Goal: Task Accomplishment & Management: Complete application form

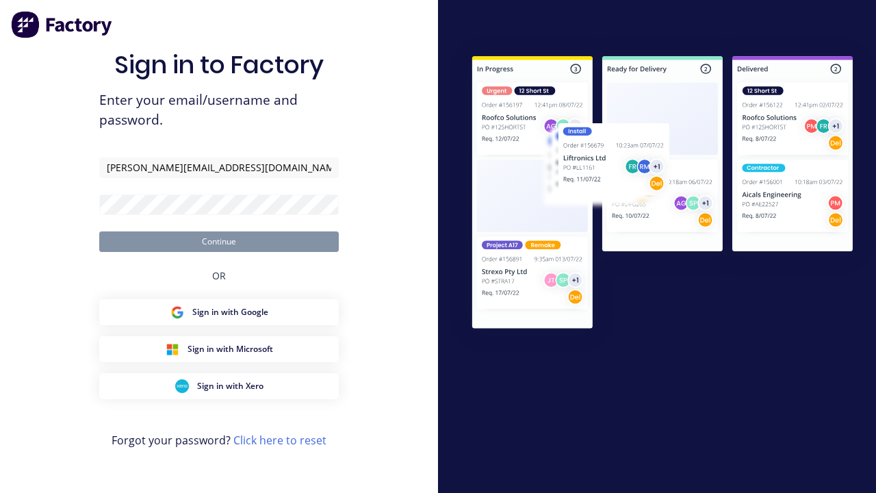
type input "[PERSON_NAME][EMAIL_ADDRESS][DOMAIN_NAME]"
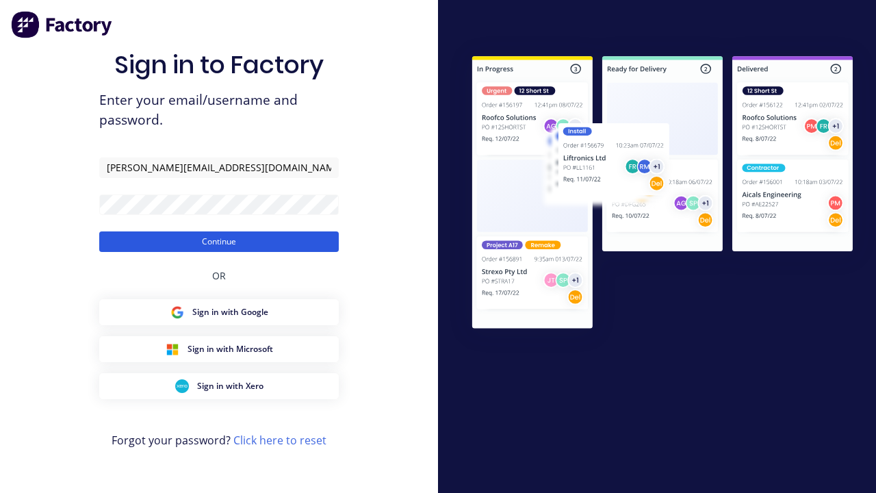
click at [219, 241] on button "Continue" at bounding box center [218, 241] width 239 height 21
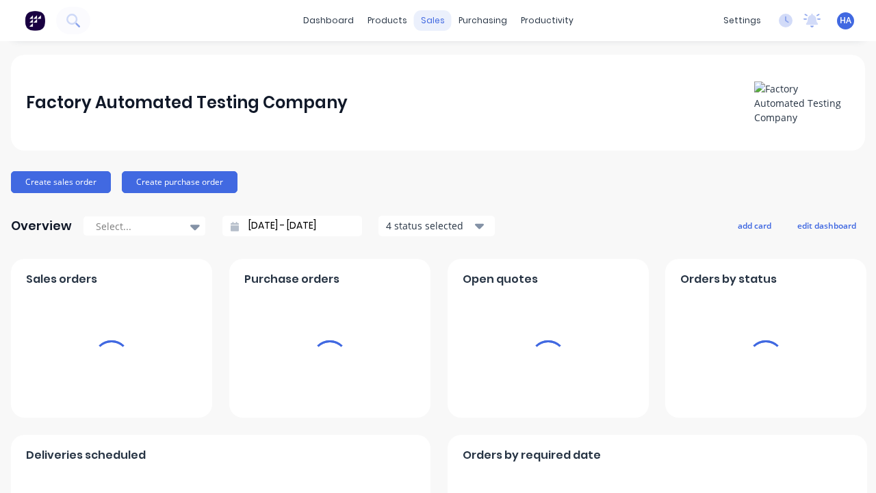
click at [432, 21] on div "sales" at bounding box center [433, 20] width 38 height 21
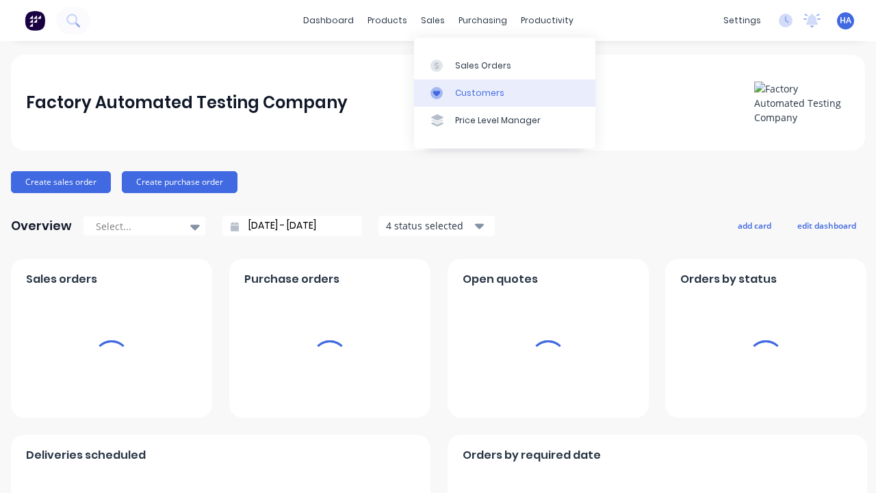
click at [504, 92] on link "Customers" at bounding box center [504, 92] width 181 height 27
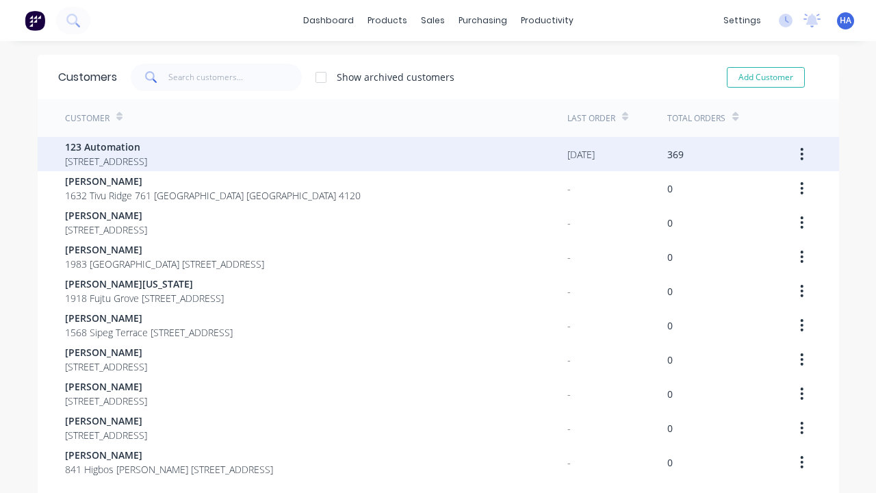
click at [147, 146] on span "123 Automation" at bounding box center [106, 147] width 82 height 14
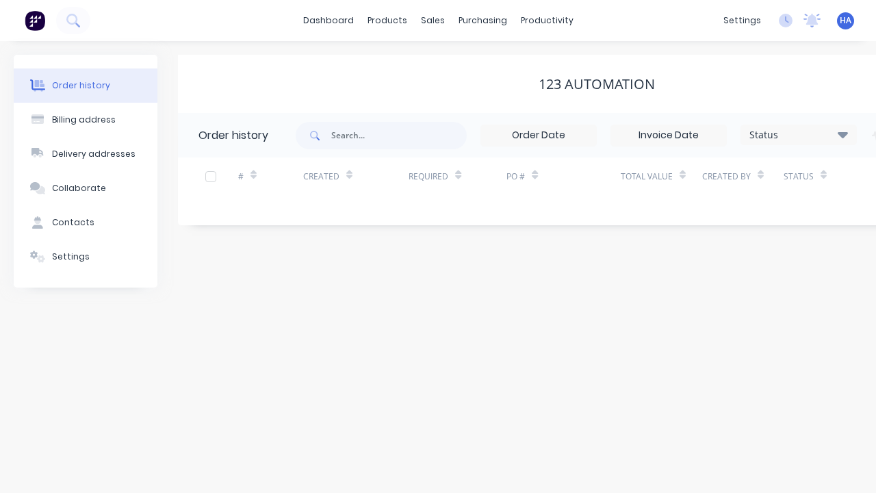
scroll to position [0, 140]
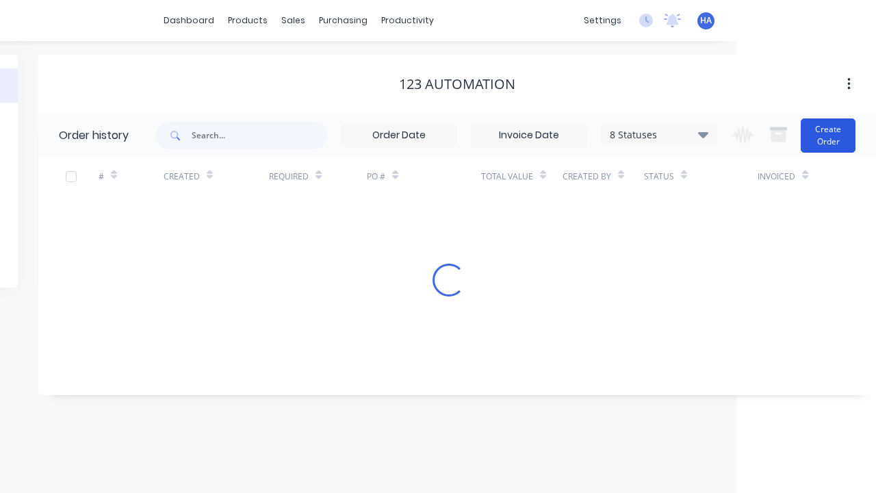
click at [829, 135] on button "Create Order" at bounding box center [828, 135] width 55 height 34
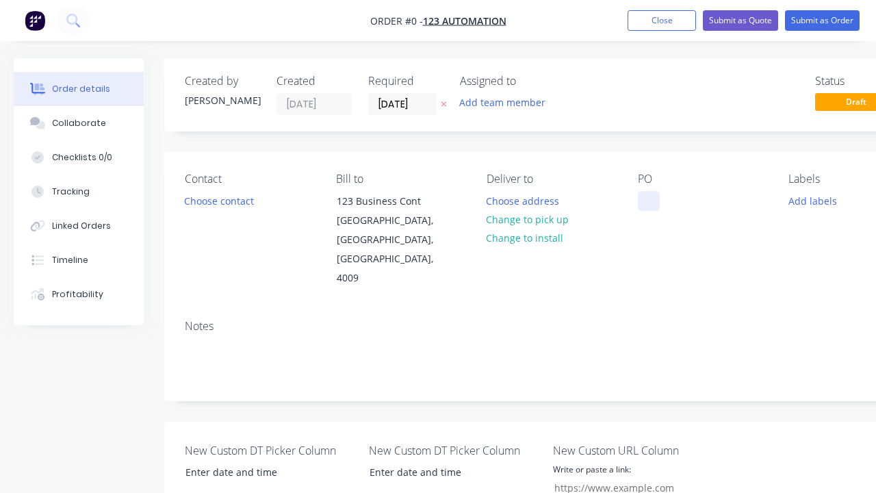
click at [648, 200] on div at bounding box center [649, 201] width 22 height 20
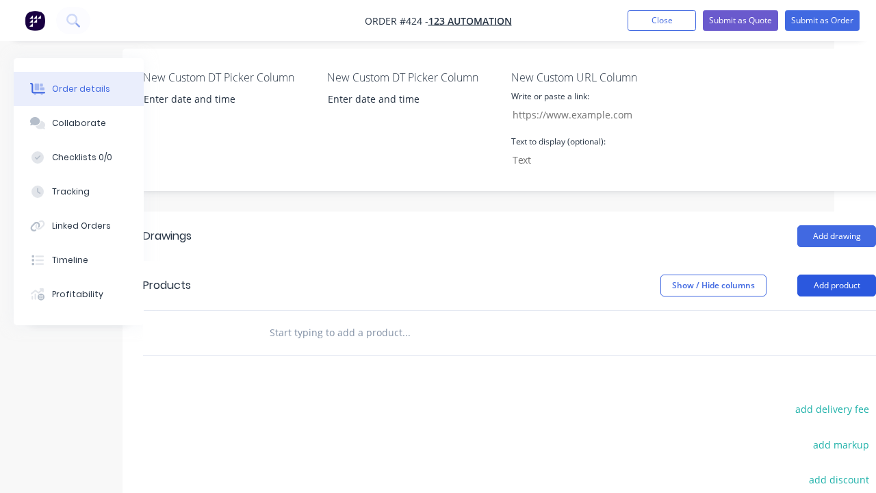
click at [836, 274] on button "Add product" at bounding box center [836, 285] width 79 height 22
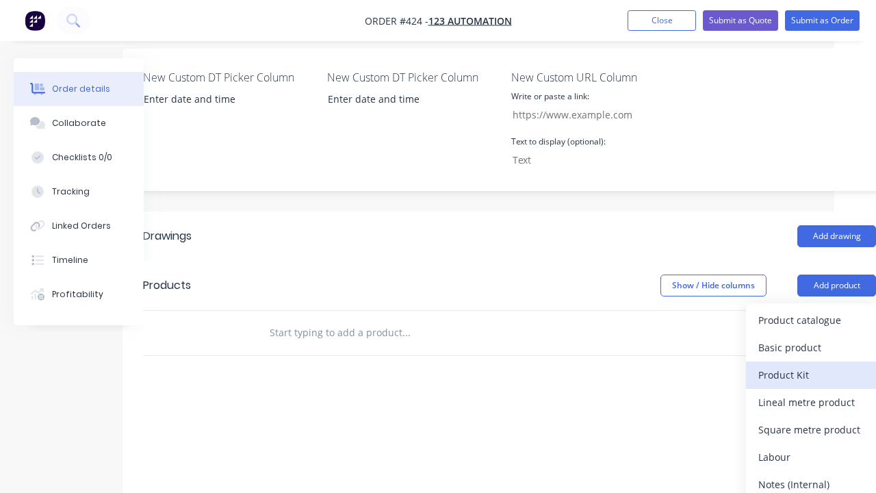
click at [811, 365] on div "Product Kit" at bounding box center [810, 375] width 105 height 20
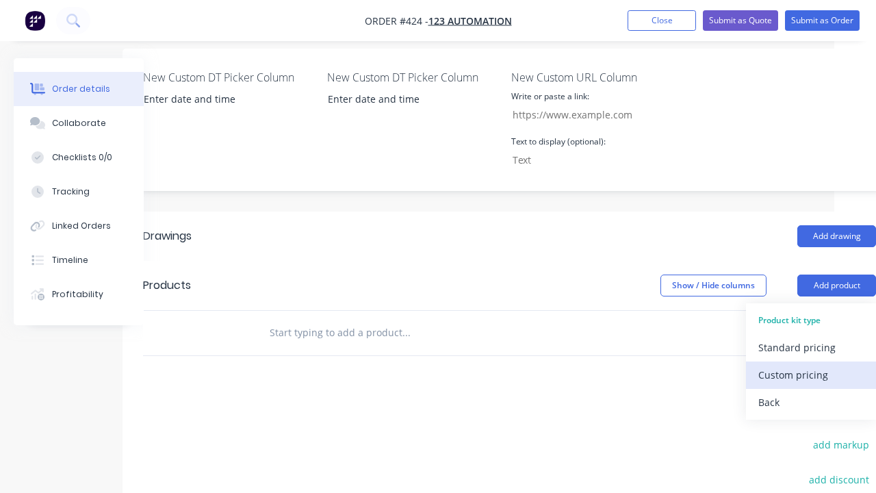
click at [811, 365] on div "Custom pricing" at bounding box center [810, 375] width 105 height 20
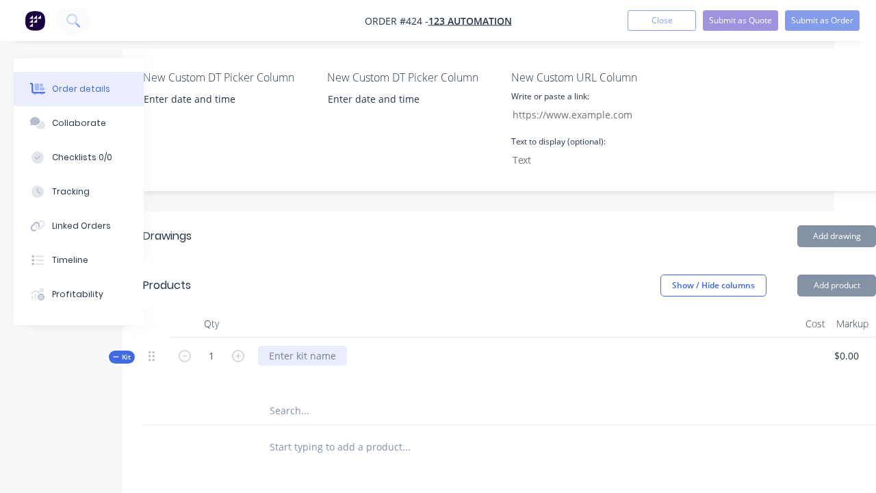
click at [301, 346] on div at bounding box center [302, 356] width 89 height 20
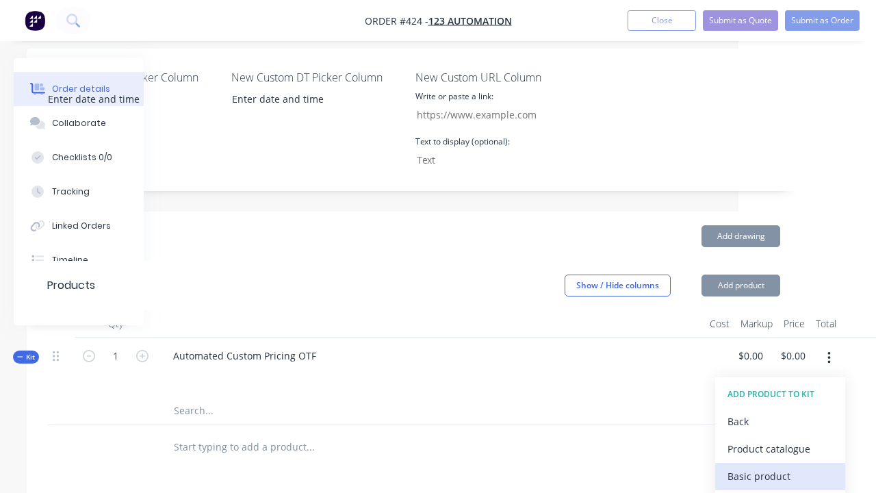
click at [780, 466] on div "Basic product" at bounding box center [779, 476] width 105 height 20
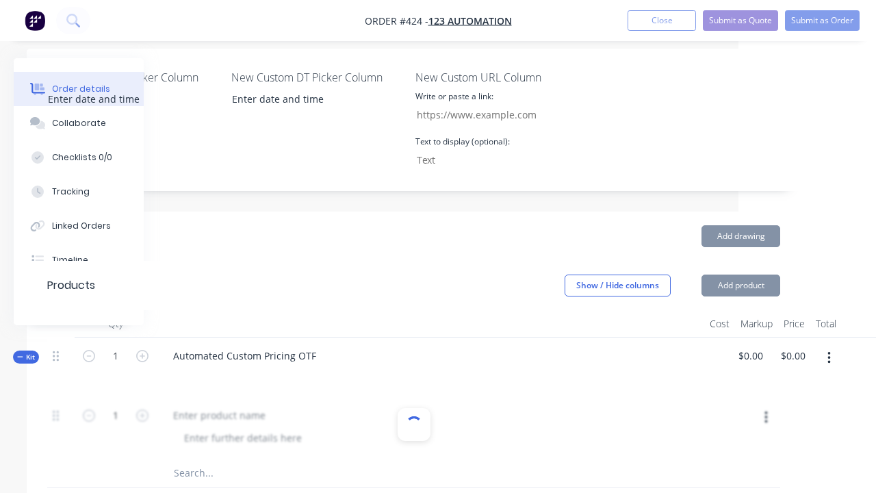
scroll to position [503, 0]
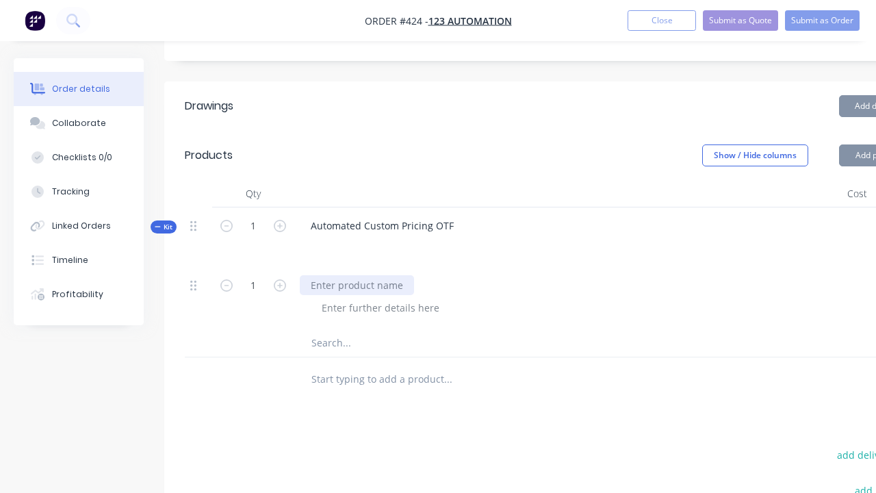
click at [355, 275] on div at bounding box center [357, 285] width 114 height 20
click at [378, 298] on div at bounding box center [381, 308] width 140 height 20
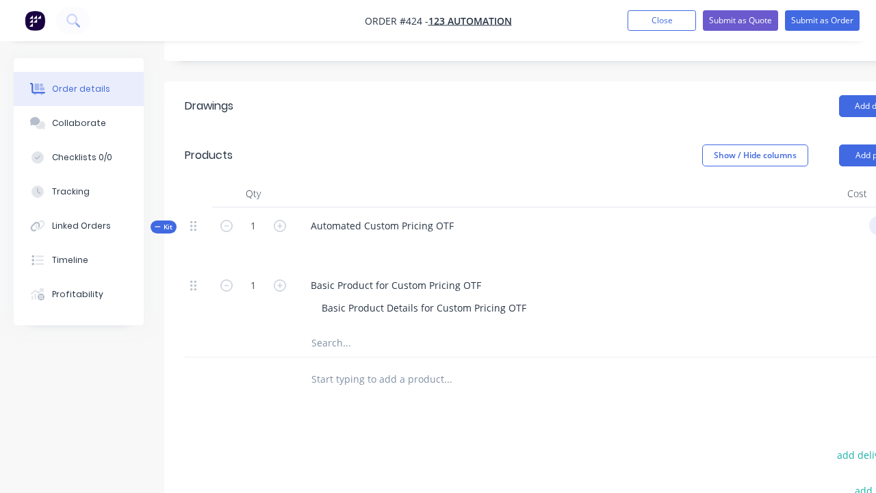
click at [860, 207] on div "Kit 1 Automated Custom Pricing OTF $0.00 $0.00 $0.00 $0.00" at bounding box center [551, 237] width 733 height 60
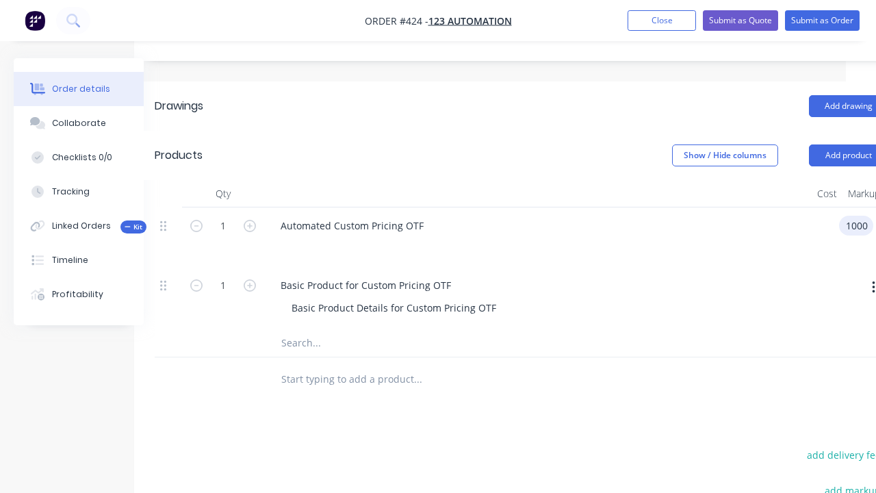
scroll to position [0, 0]
click at [438, 275] on div "Basic Product for Custom Pricing OTF" at bounding box center [366, 285] width 192 height 20
type input "$1,000.00"
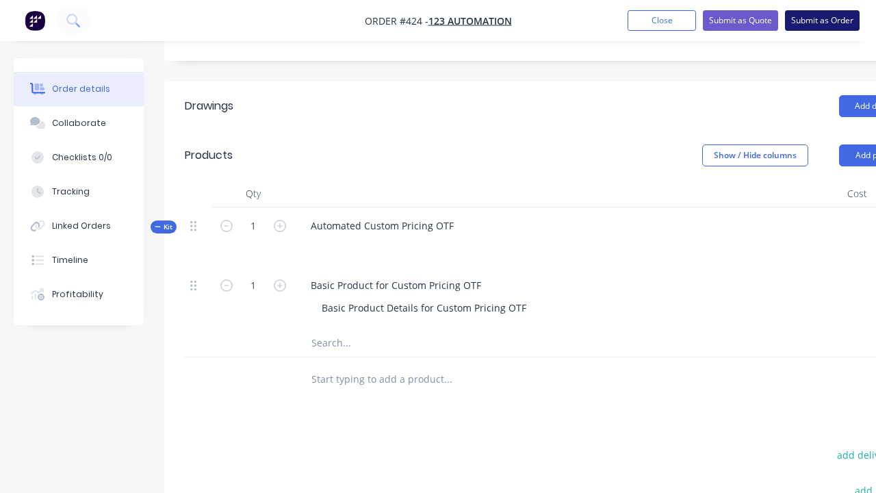
click at [822, 21] on button "Submit as Order" at bounding box center [822, 20] width 75 height 21
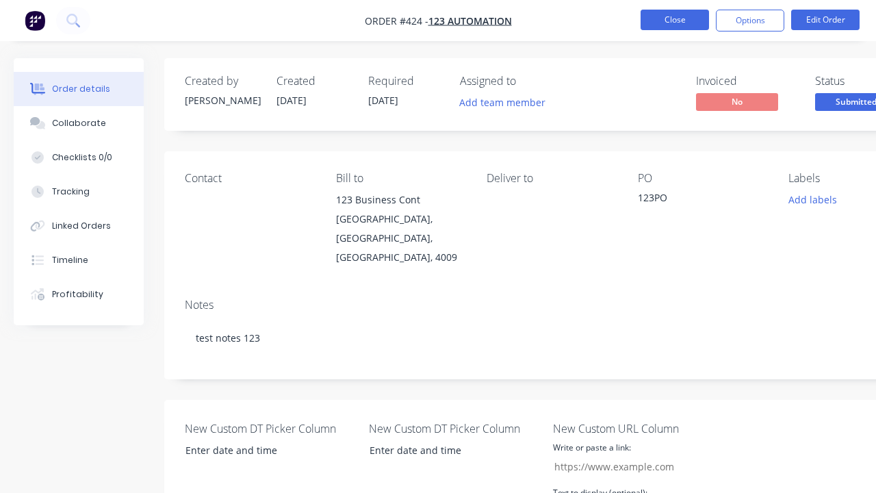
click at [675, 20] on button "Close" at bounding box center [674, 20] width 68 height 21
